Goal: Find specific page/section: Find specific page/section

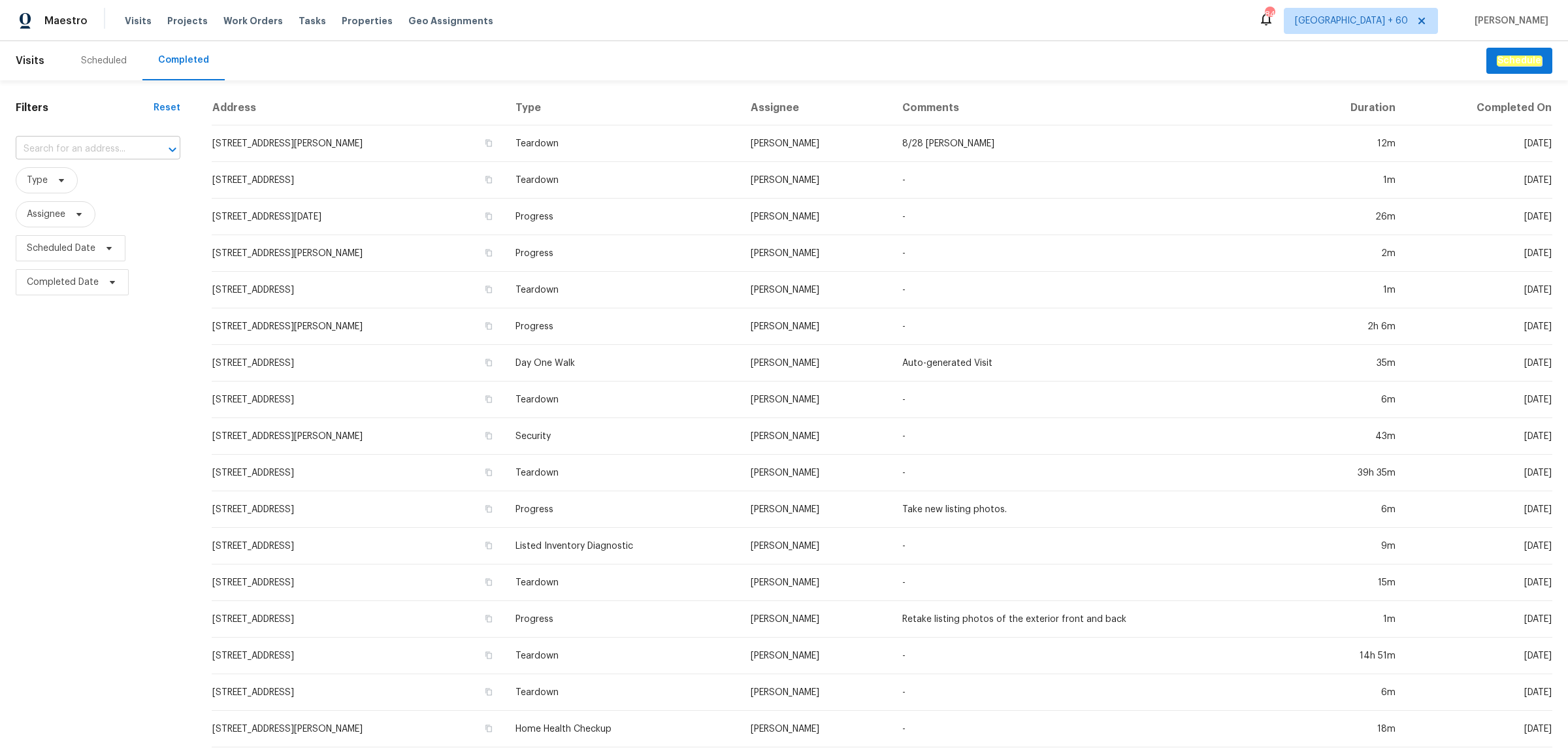
click at [92, 140] on input "text" at bounding box center [80, 149] width 128 height 20
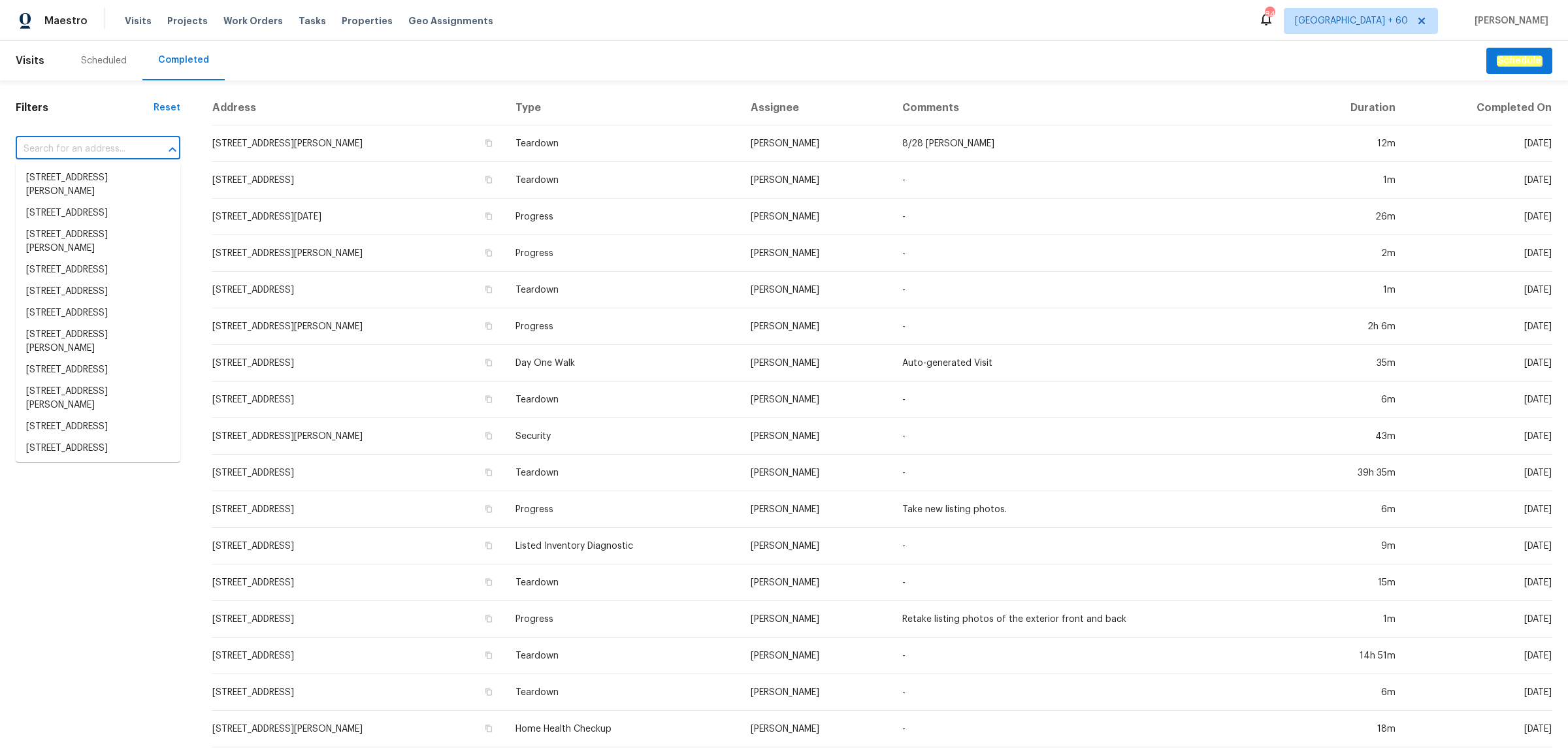
paste input "2291 Hamstead Ln, Yuba City, CA 95991"
type input "2291 Hamstead Ln, Yuba City, CA 95991"
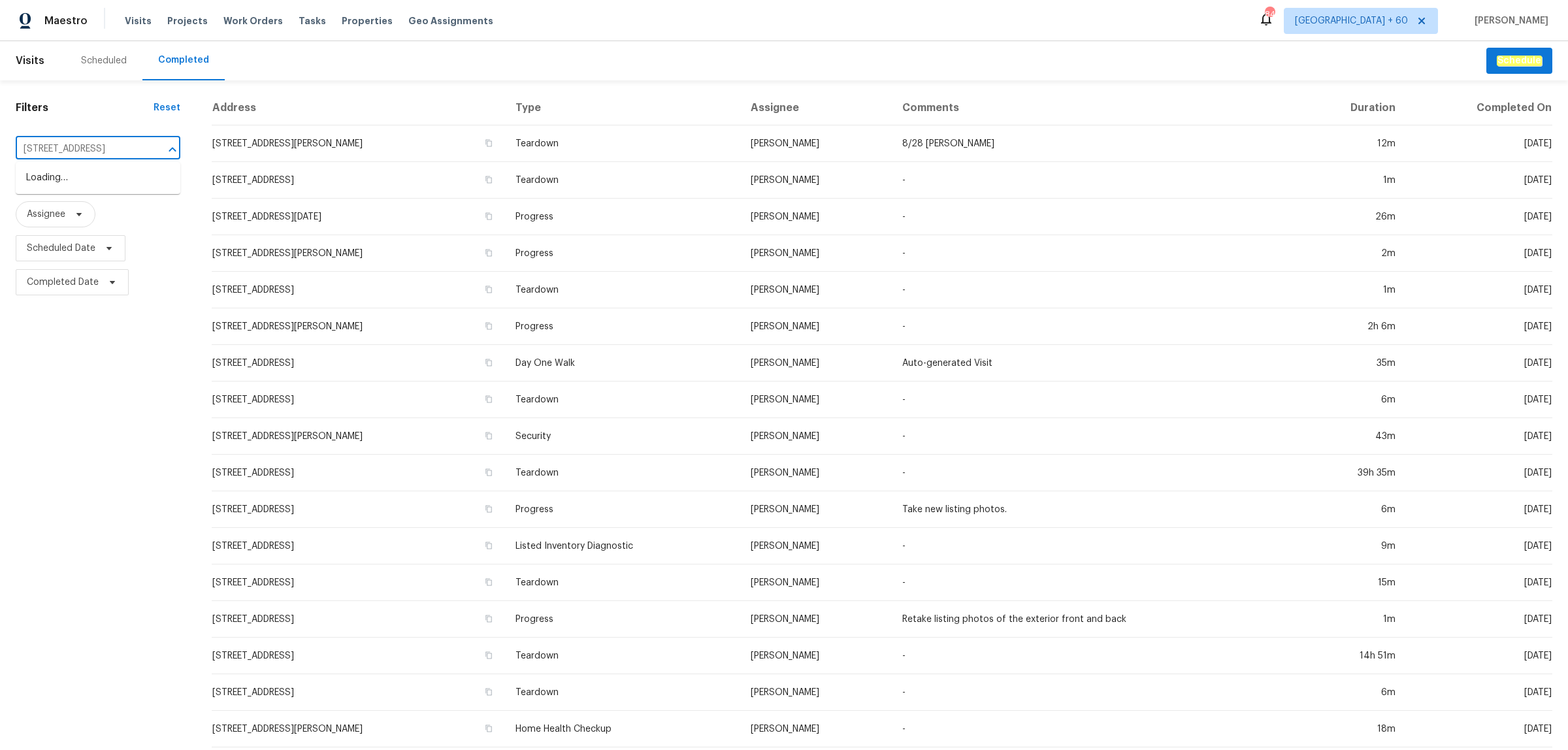
scroll to position [0, 49]
click at [57, 178] on li "2291 Hamstead Ln, Yuba City, CA 95991" at bounding box center [98, 178] width 164 height 22
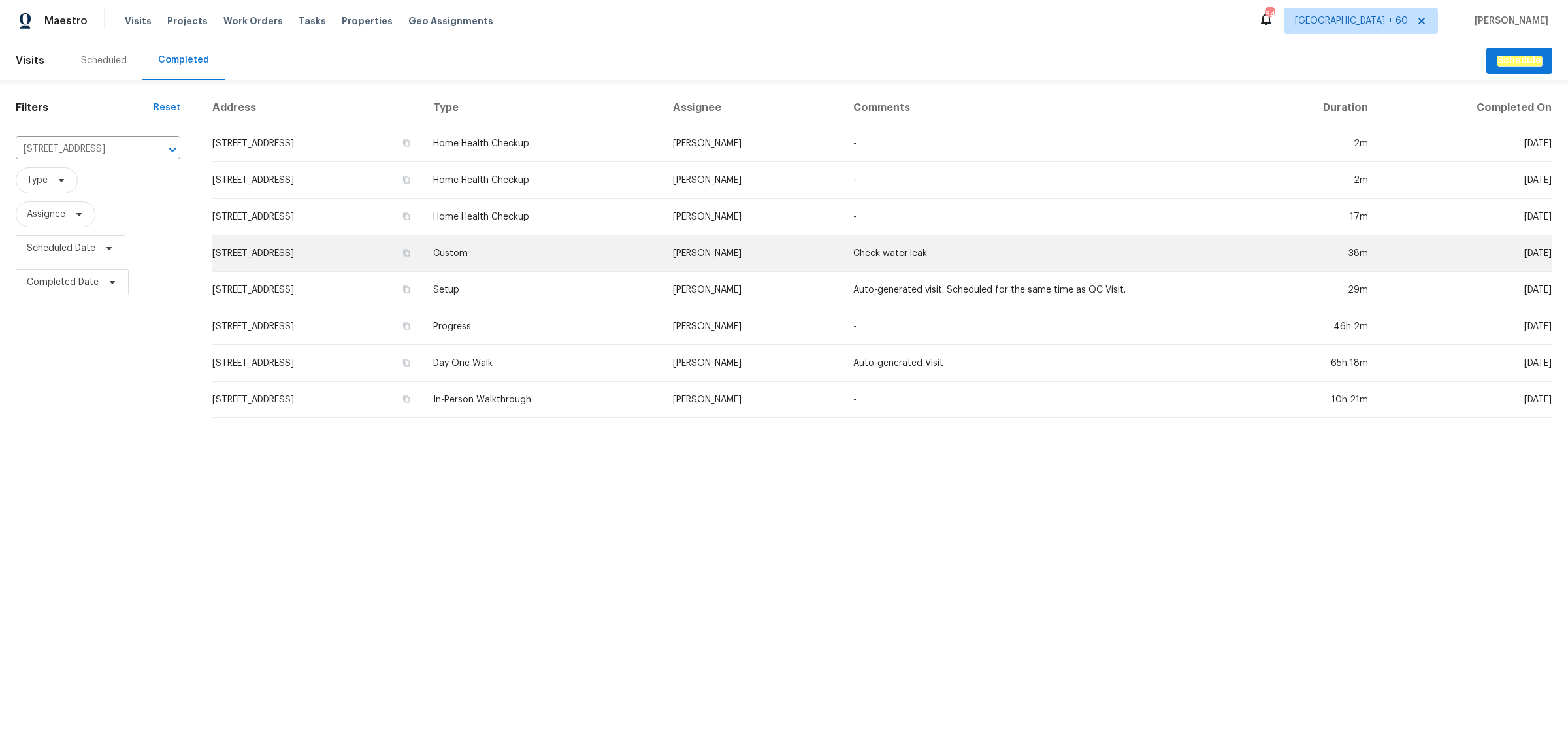
click at [582, 259] on td "Custom" at bounding box center [543, 253] width 240 height 36
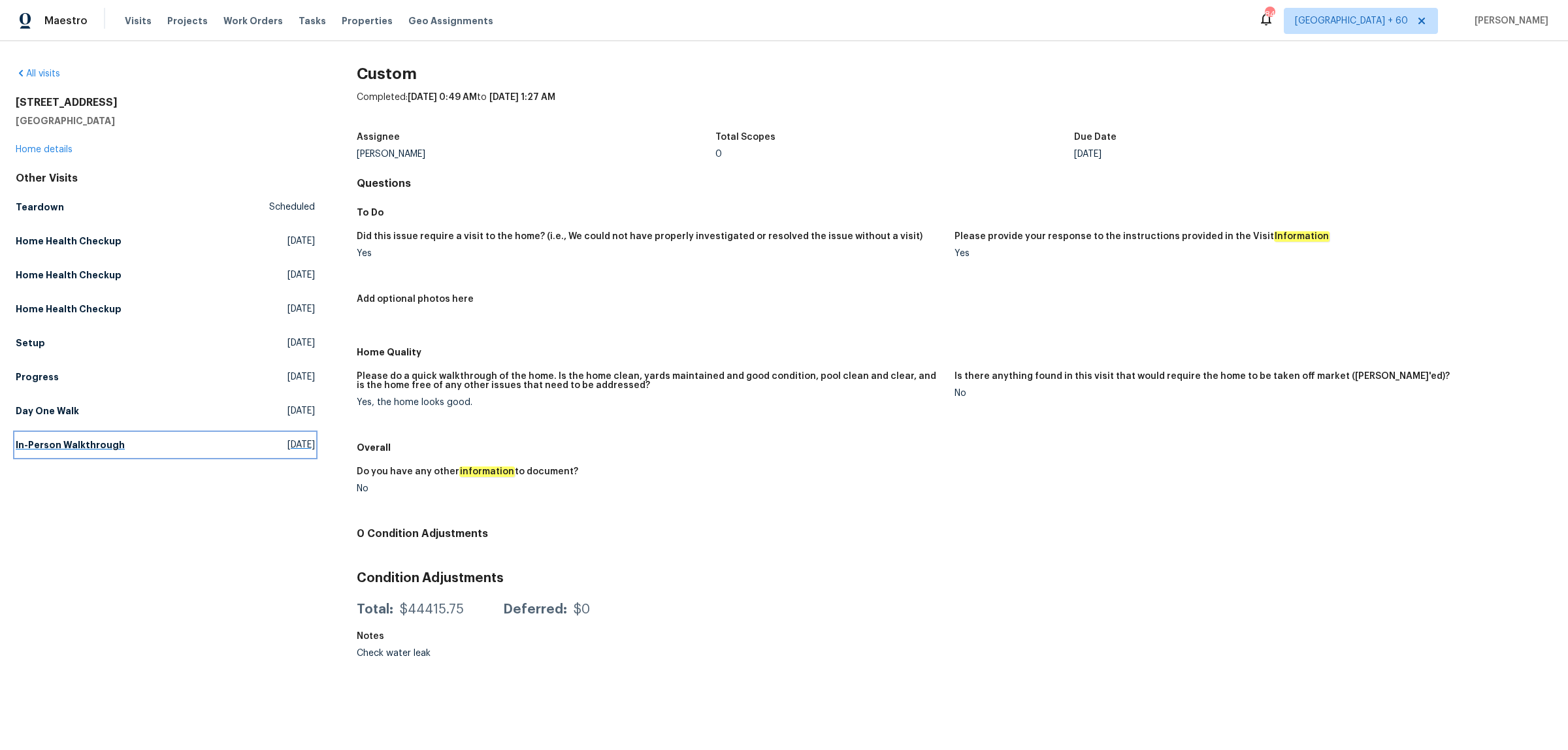
click at [42, 444] on h5 "In-Person Walkthrough" at bounding box center [70, 444] width 109 height 13
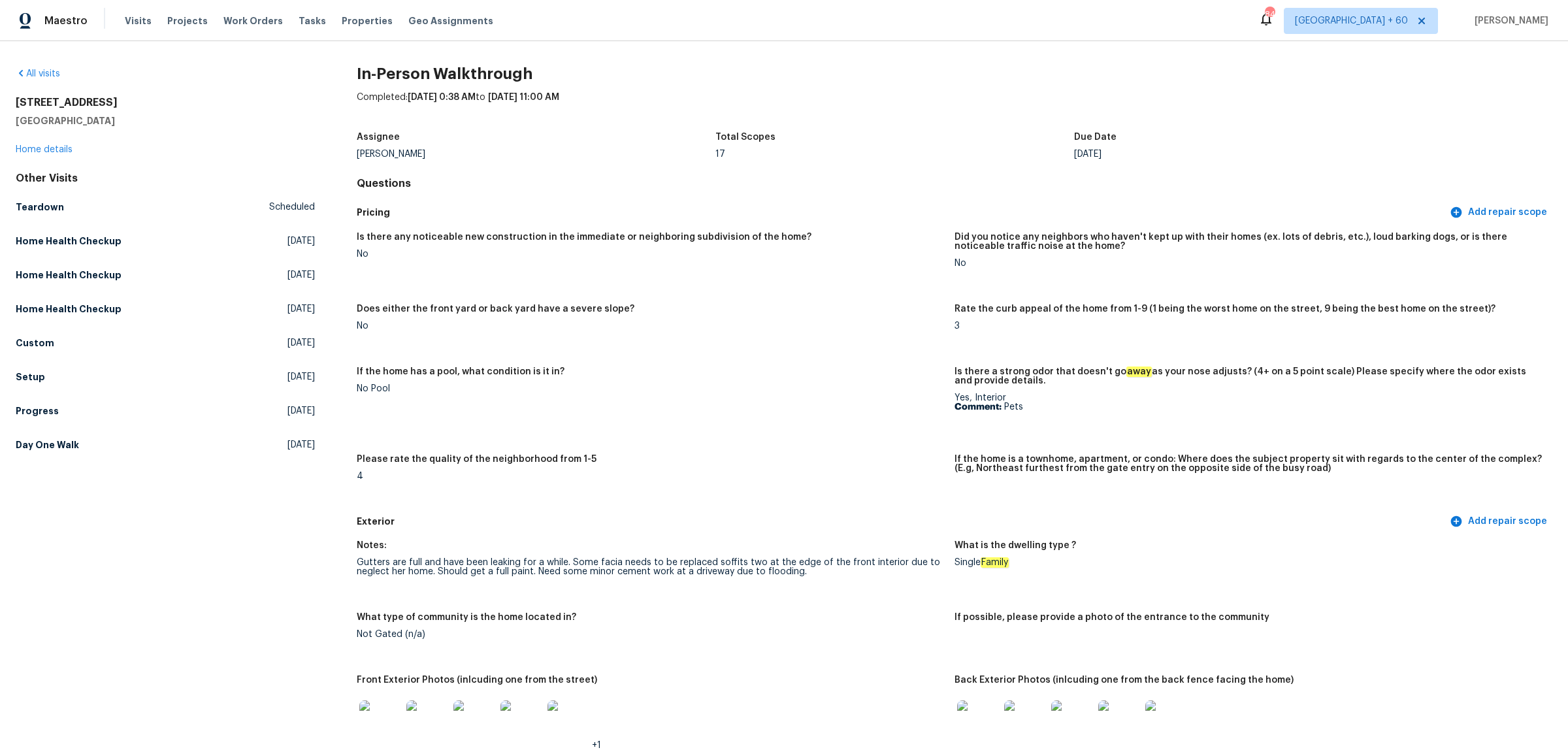
scroll to position [772, 0]
